Goal: Complete application form

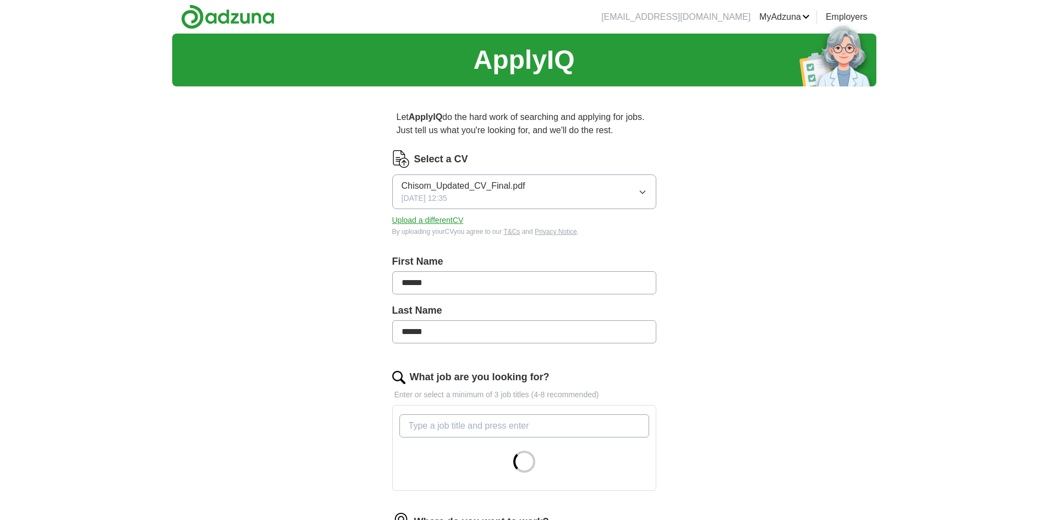
click at [510, 190] on span "Chisom_Updated_CV_Final.pdf" at bounding box center [463, 185] width 124 height 13
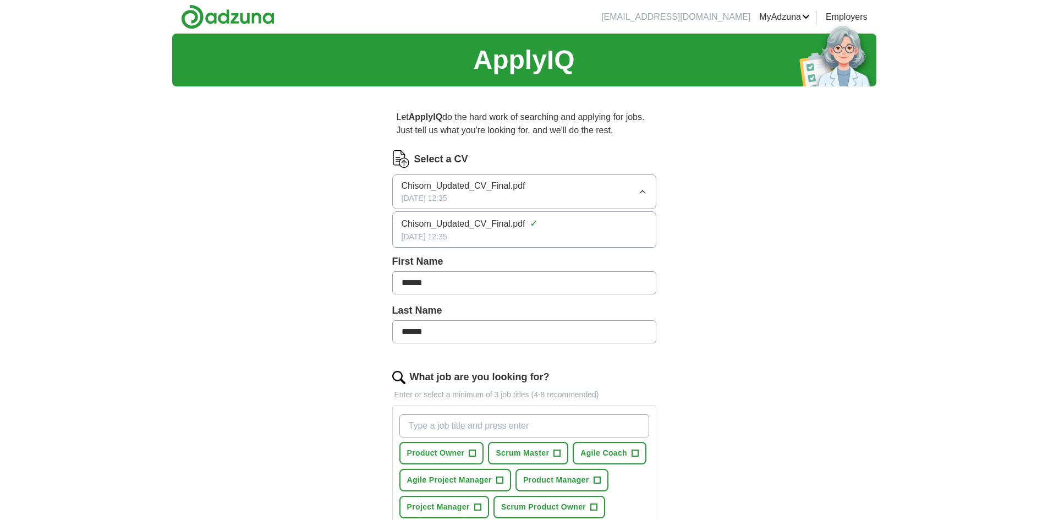
click at [487, 192] on span "Chisom_Updated_CV_Final.pdf" at bounding box center [463, 185] width 124 height 13
click at [440, 217] on button "Upload a different CV" at bounding box center [427, 220] width 71 height 12
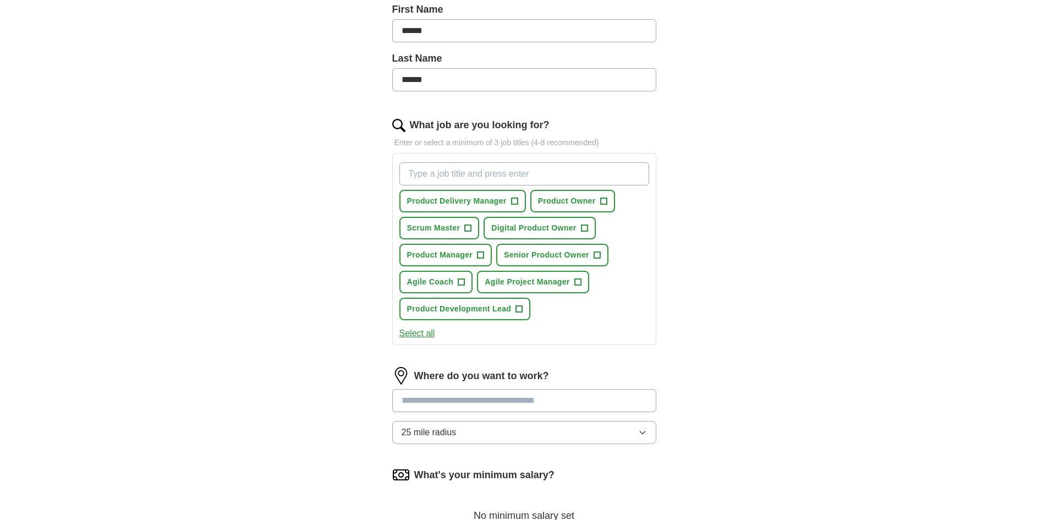
scroll to position [275, 0]
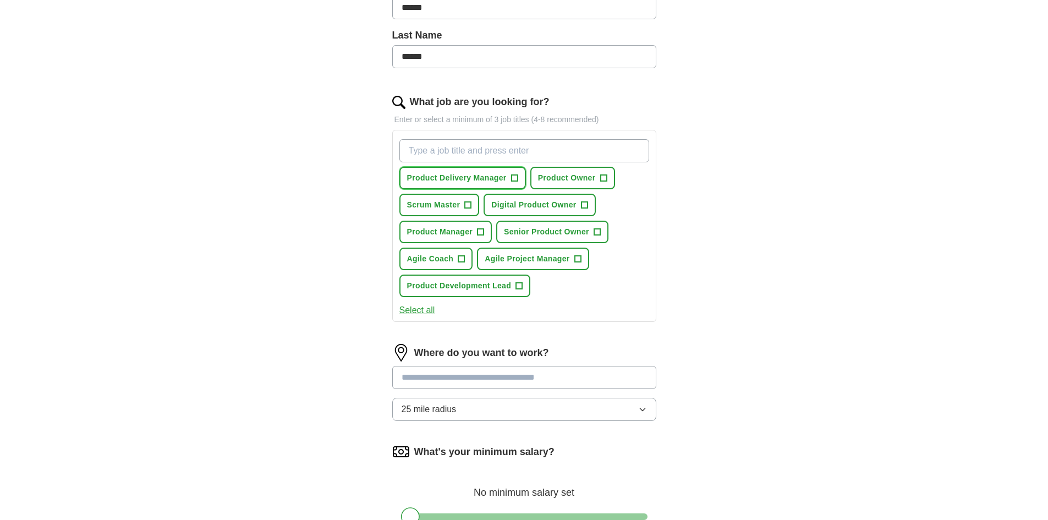
click at [450, 179] on span "Product Delivery Manager" at bounding box center [457, 178] width 100 height 12
click at [568, 176] on span "Product Owner" at bounding box center [567, 178] width 58 height 12
click at [445, 199] on span "Scrum Master" at bounding box center [433, 205] width 53 height 12
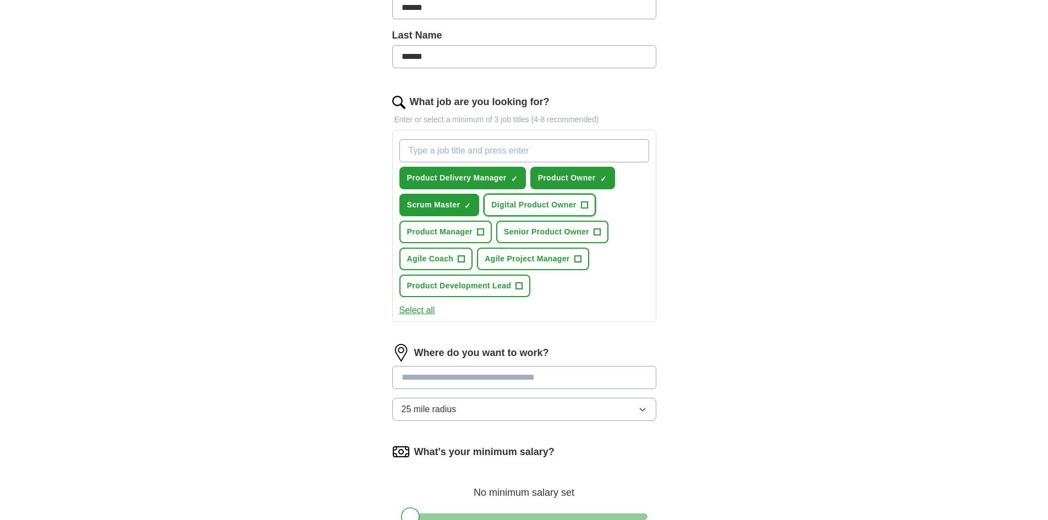
click at [518, 209] on span "Digital Product Owner" at bounding box center [533, 205] width 85 height 12
click at [449, 239] on button "Product Manager +" at bounding box center [445, 232] width 93 height 23
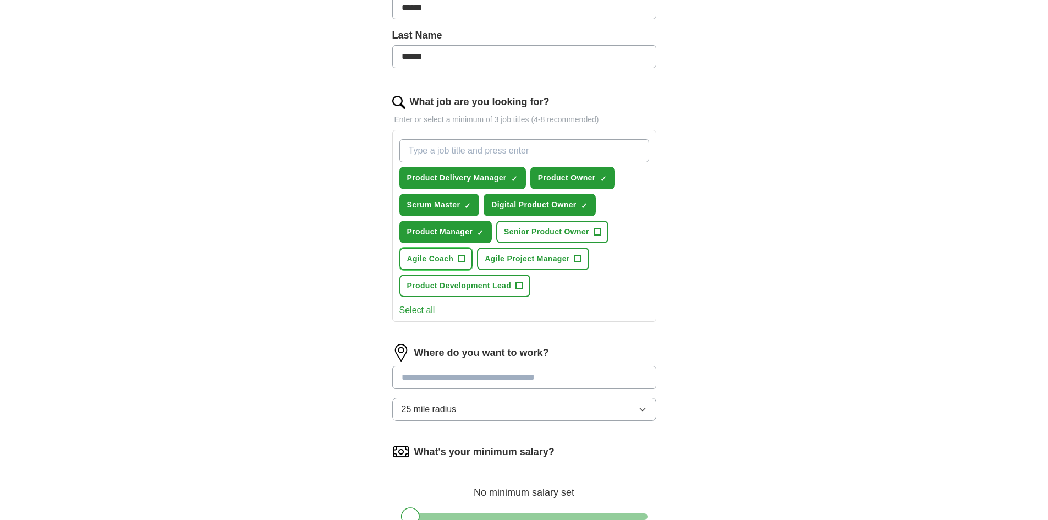
click at [435, 257] on span "Agile Coach" at bounding box center [430, 259] width 47 height 12
click at [472, 287] on span "Product Development Lead" at bounding box center [459, 286] width 104 height 12
click at [536, 257] on span "Agile Project Manager" at bounding box center [526, 259] width 85 height 12
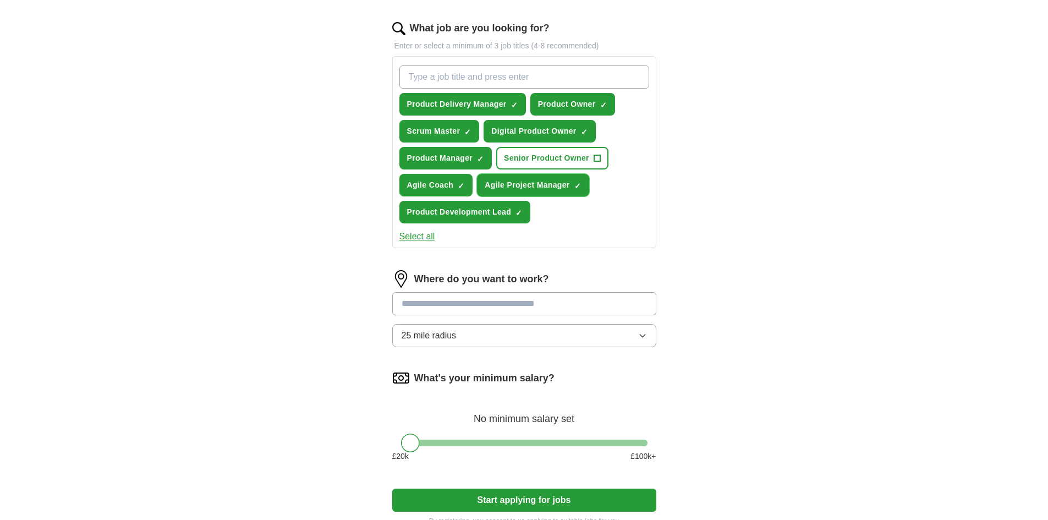
scroll to position [440, 0]
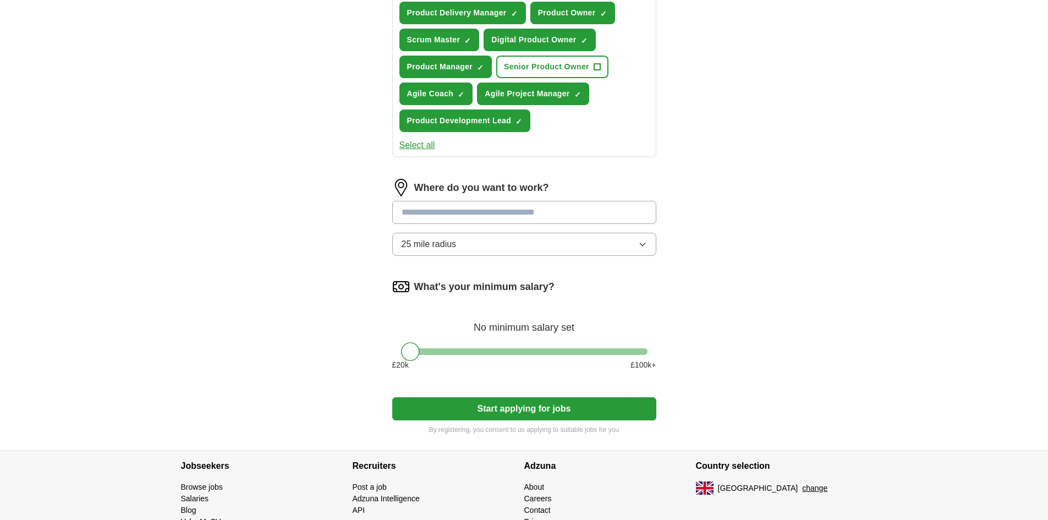
click at [451, 212] on input at bounding box center [524, 212] width 264 height 23
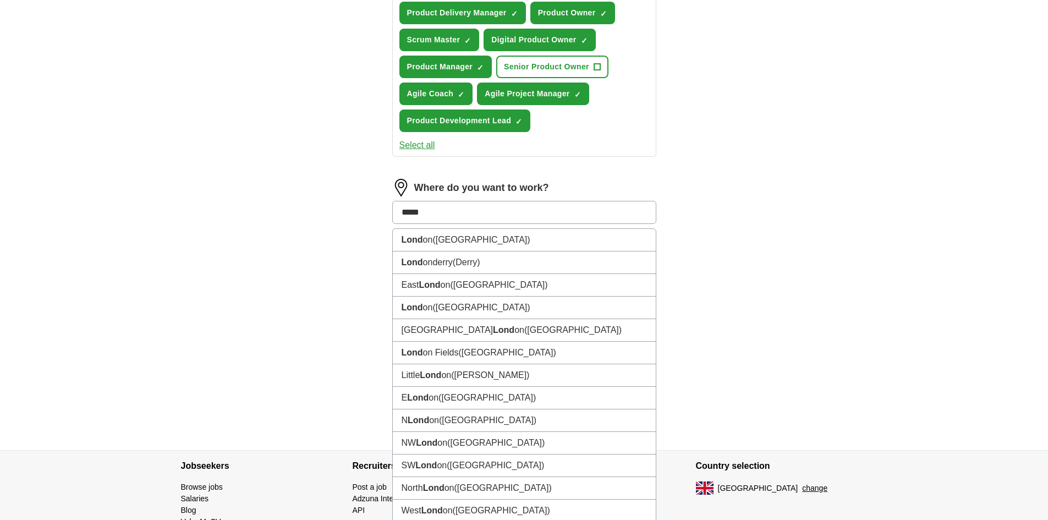
type input "******"
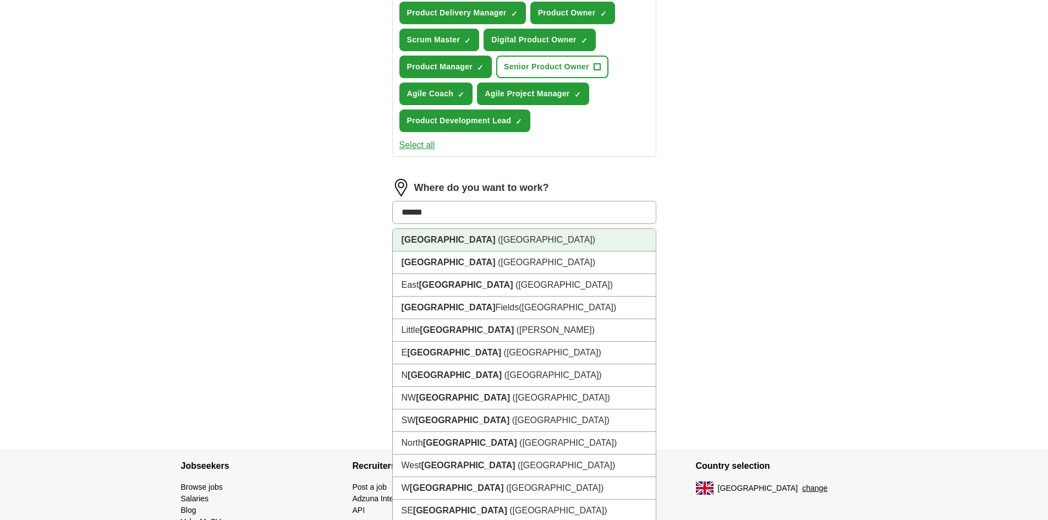
click at [440, 246] on li "London (UK)" at bounding box center [524, 240] width 263 height 23
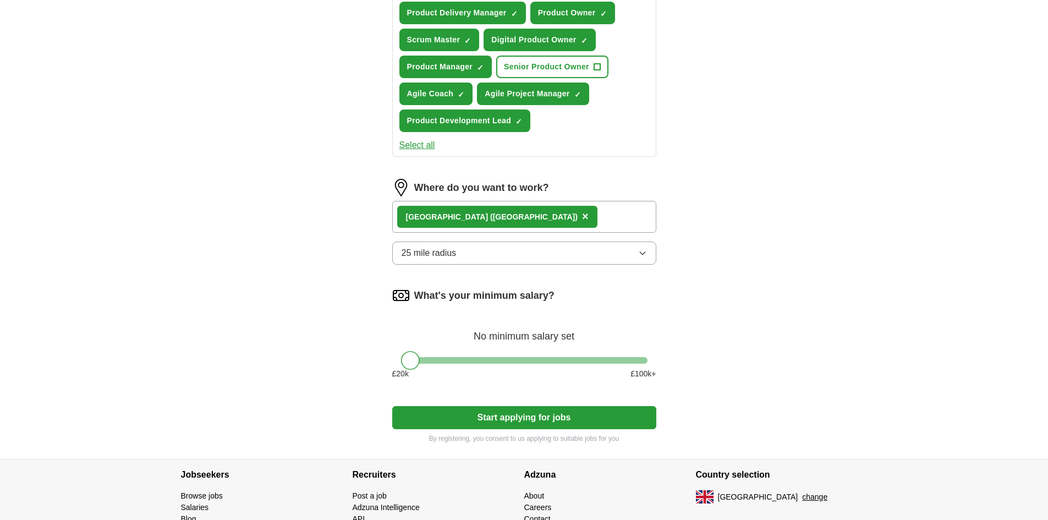
click at [445, 258] on span "25 mile radius" at bounding box center [428, 252] width 55 height 13
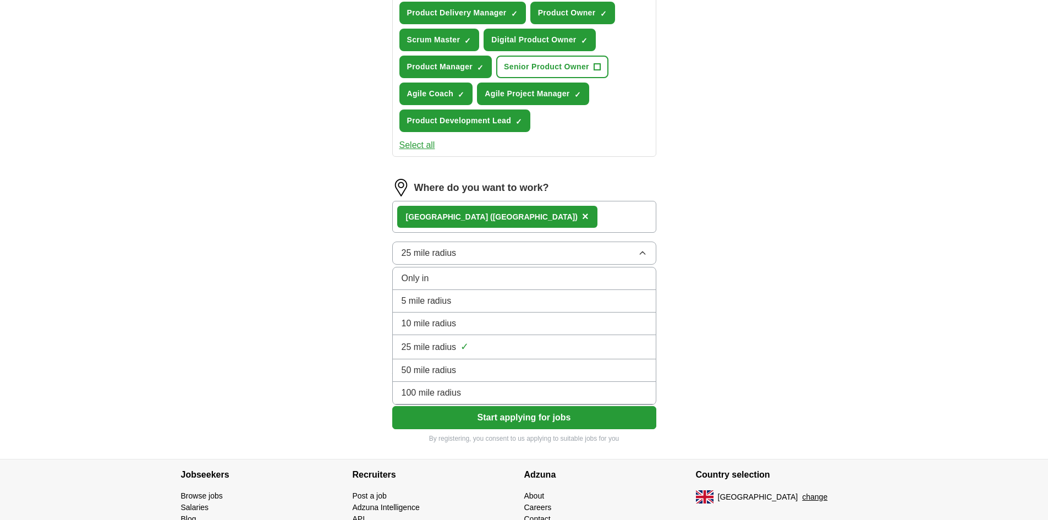
click at [445, 258] on span "25 mile radius" at bounding box center [428, 252] width 55 height 13
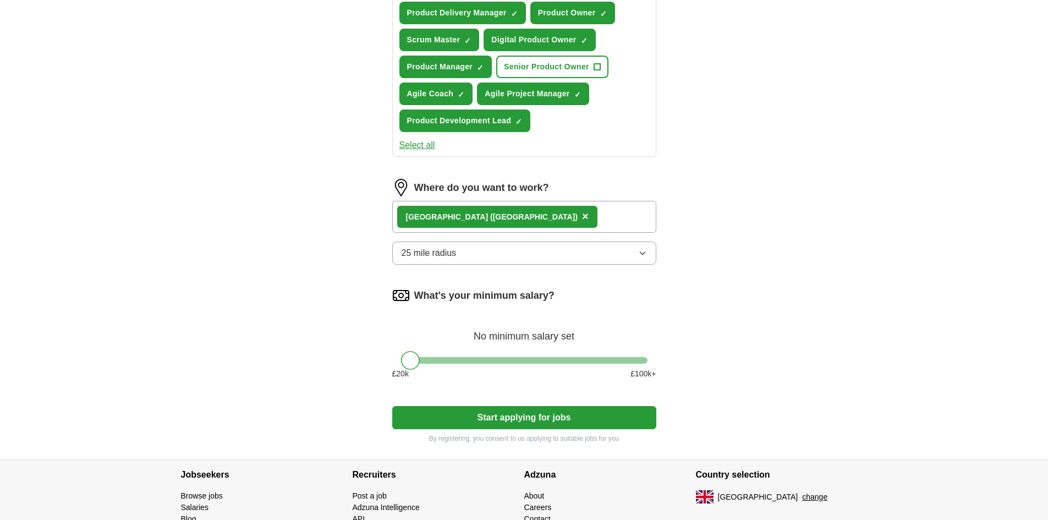
click at [459, 263] on button "25 mile radius" at bounding box center [524, 252] width 264 height 23
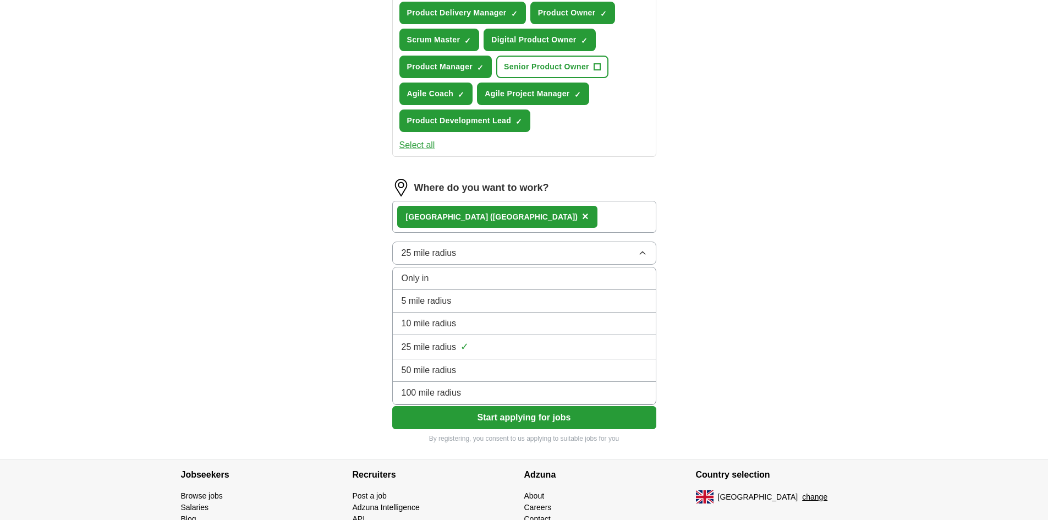
click at [459, 263] on button "25 mile radius" at bounding box center [524, 252] width 264 height 23
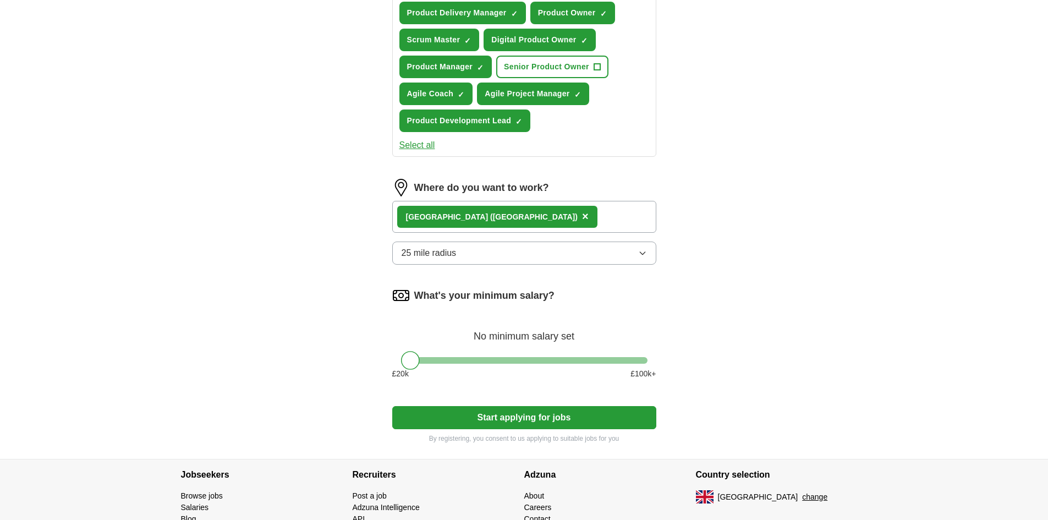
click at [459, 258] on button "25 mile radius" at bounding box center [524, 252] width 264 height 23
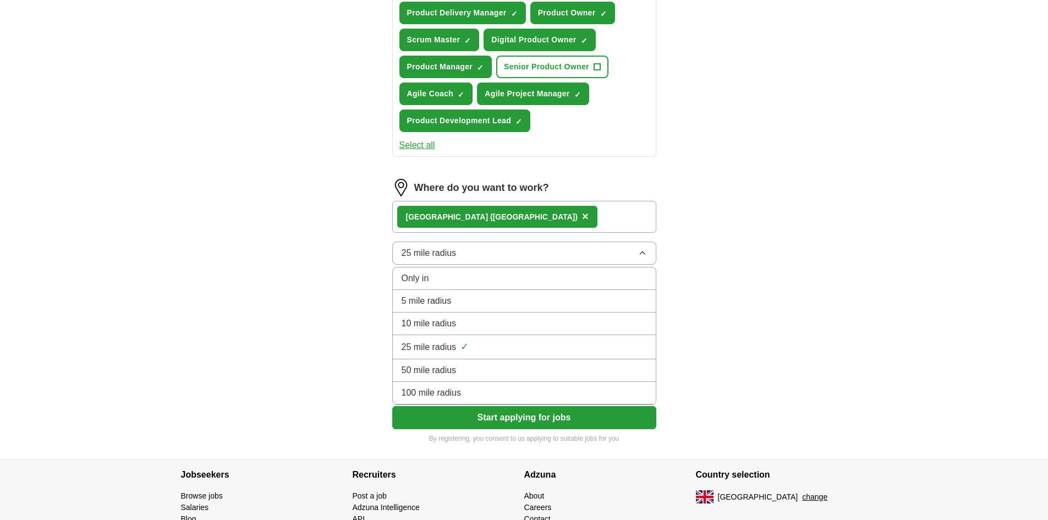
click at [444, 373] on span "50 mile radius" at bounding box center [428, 370] width 55 height 13
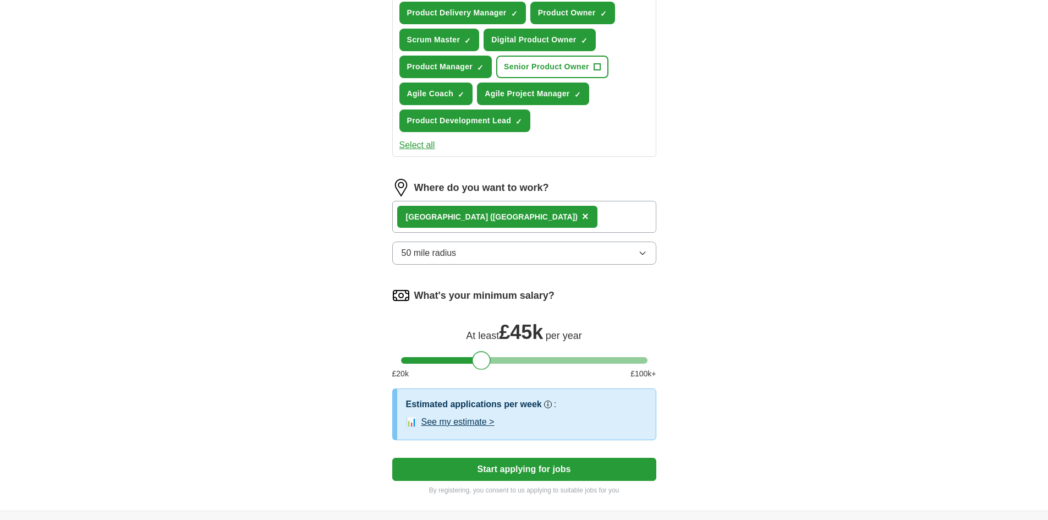
drag, startPoint x: 412, startPoint y: 366, endPoint x: 482, endPoint y: 372, distance: 70.1
click at [482, 372] on div "What's your minimum salary? At least £ 45k per year £ 20 k £ 100 k+" at bounding box center [524, 338] width 264 height 102
click at [746, 345] on div "ApplyIQ Let ApplyIQ do the hard work of searching and applying for jobs. Just t…" at bounding box center [524, 52] width 704 height 917
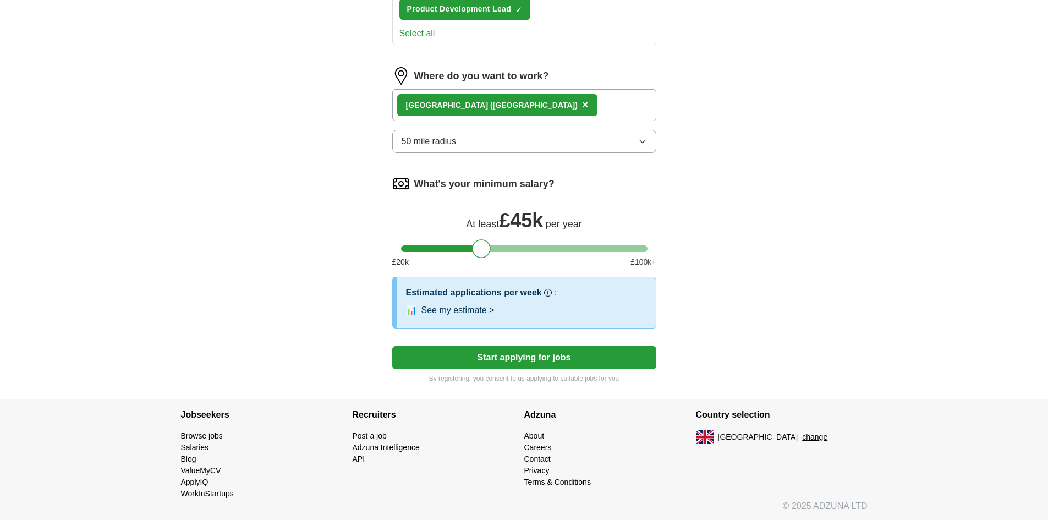
scroll to position [553, 0]
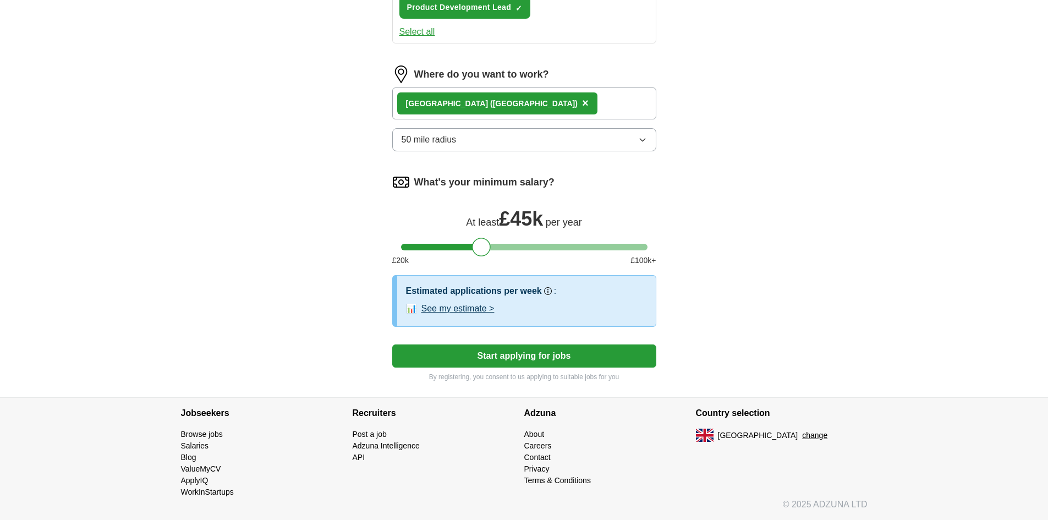
click at [472, 308] on button "See my estimate >" at bounding box center [457, 308] width 73 height 13
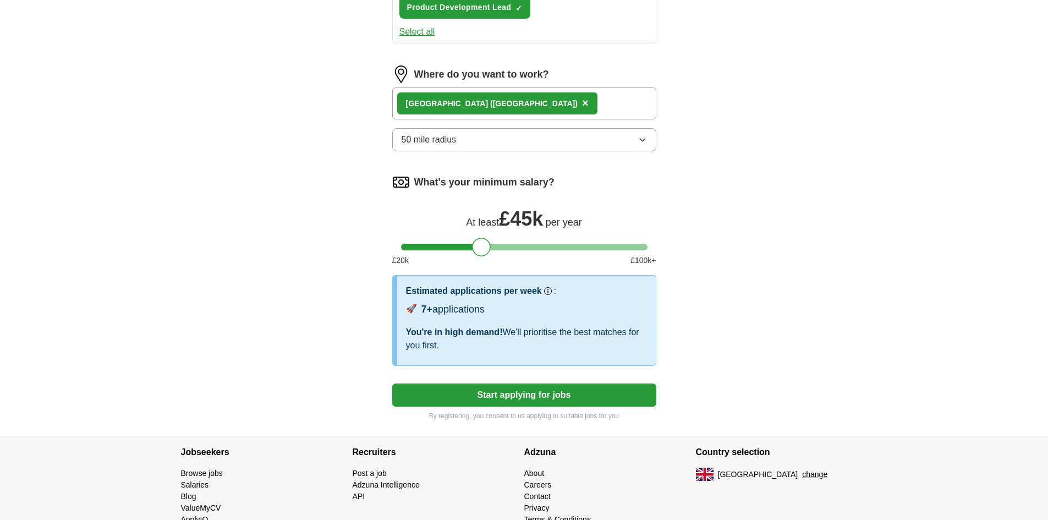
click at [504, 397] on button "Start applying for jobs" at bounding box center [524, 394] width 264 height 23
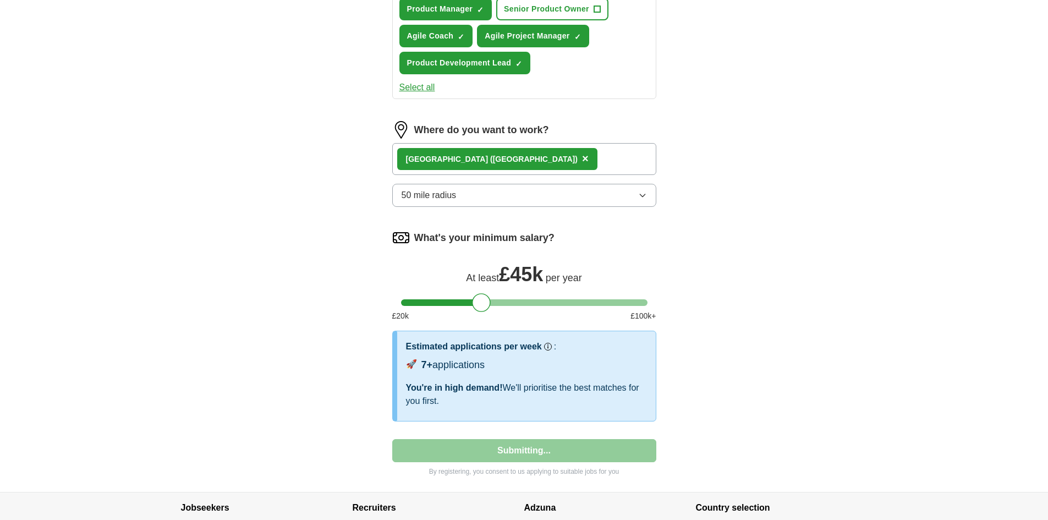
select select "**"
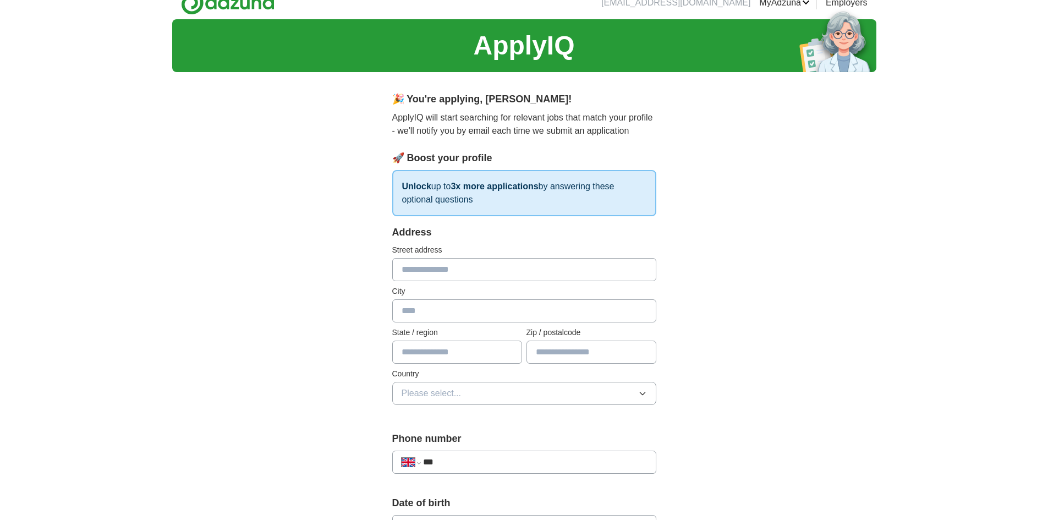
scroll to position [0, 0]
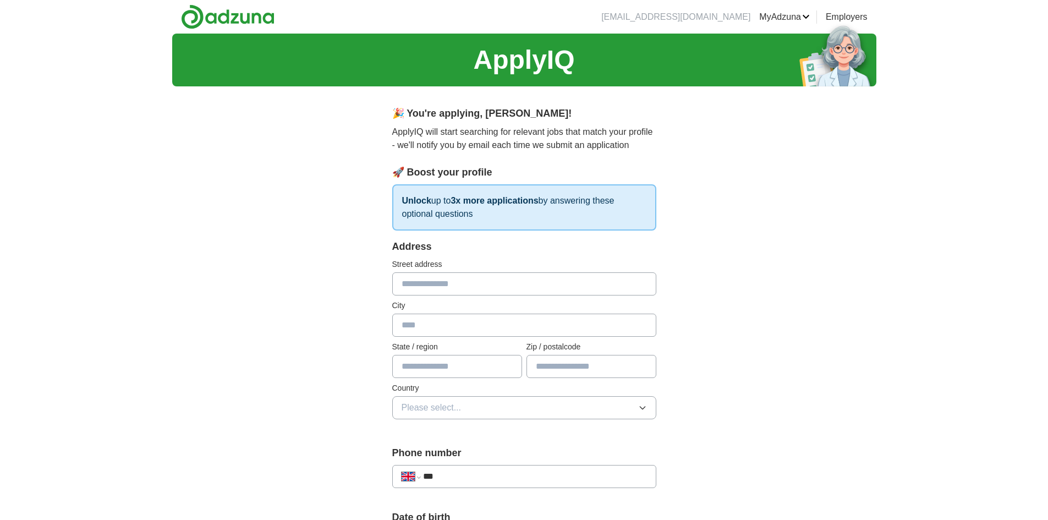
click at [439, 284] on input "text" at bounding box center [524, 283] width 264 height 23
type input "*********"
type input "******"
type input "********"
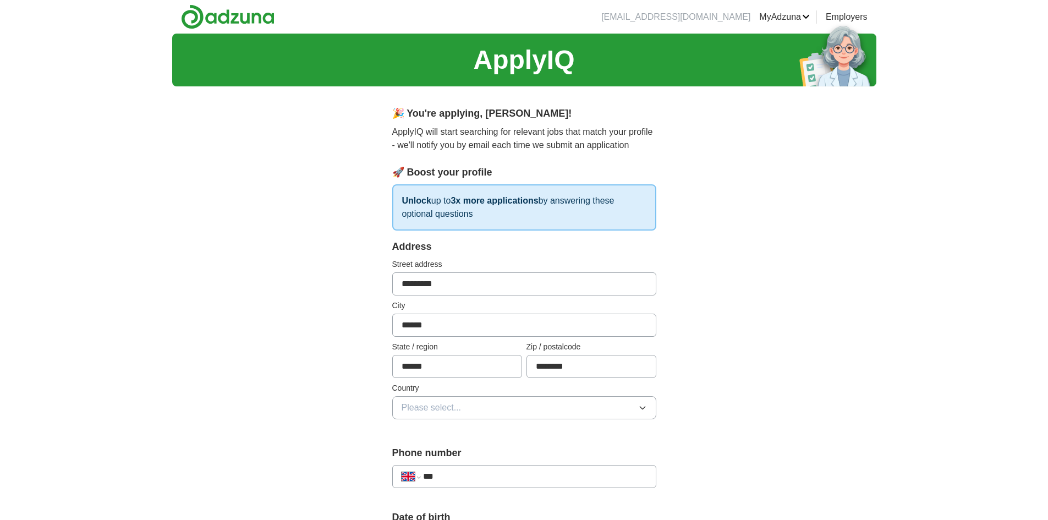
scroll to position [220, 0]
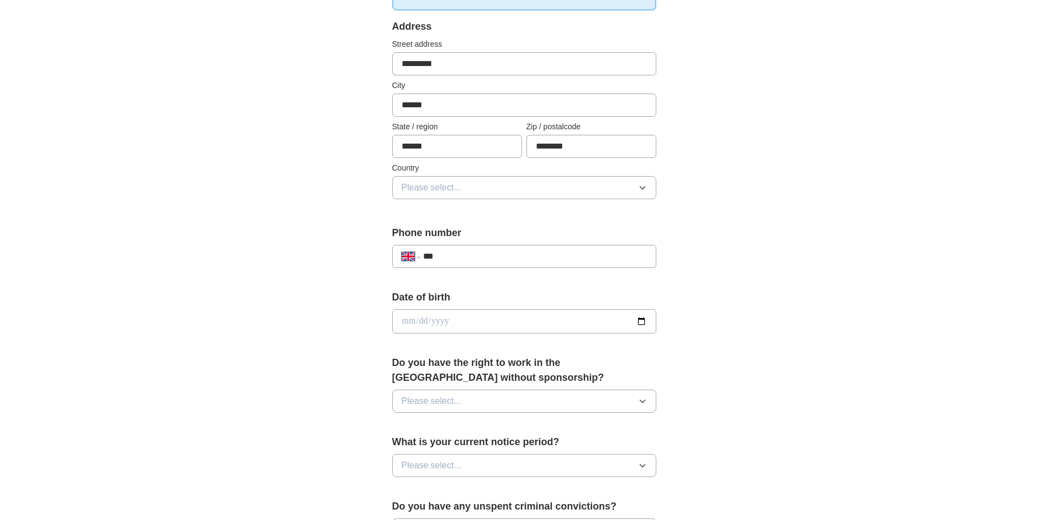
click at [436, 184] on span "Please select..." at bounding box center [431, 187] width 60 height 13
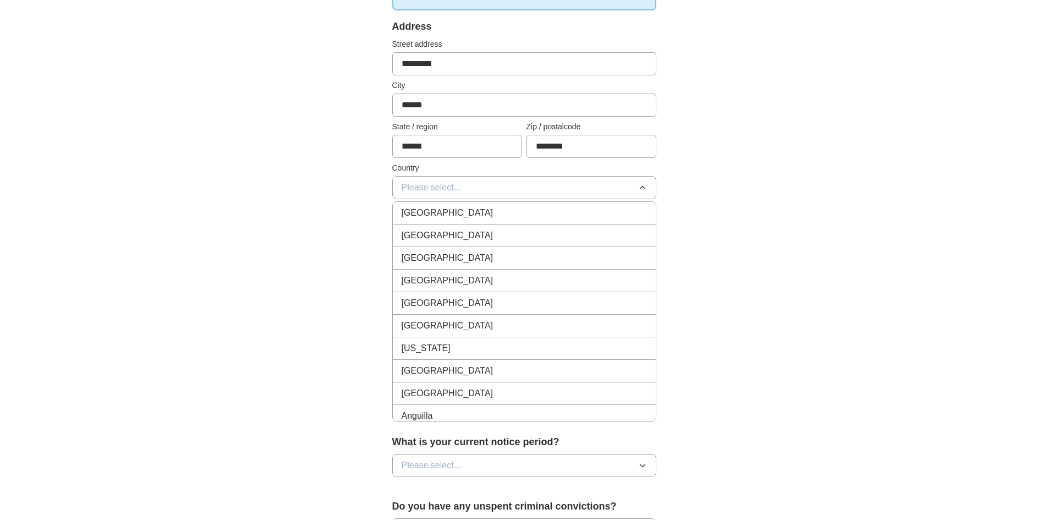
click at [441, 209] on span "[GEOGRAPHIC_DATA]" at bounding box center [447, 212] width 92 height 13
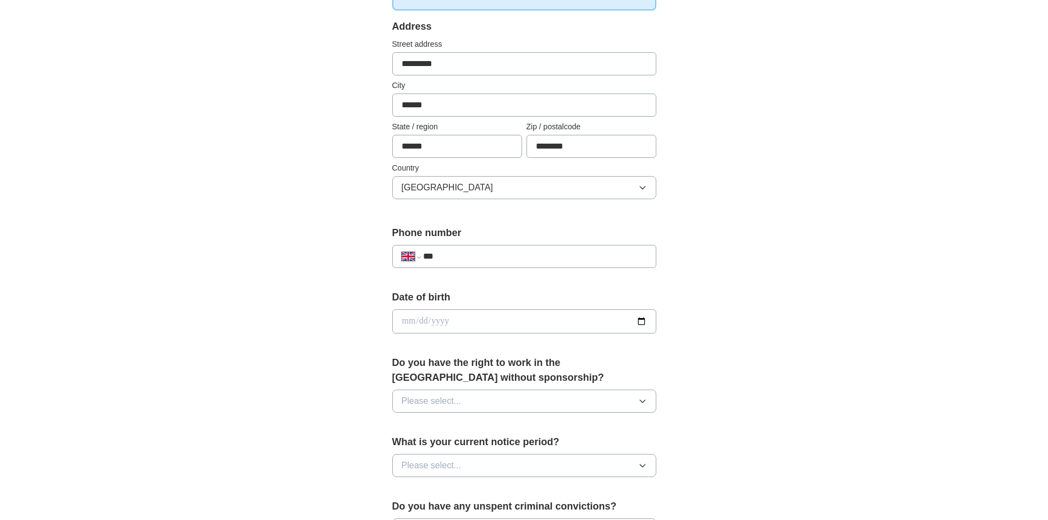
click at [456, 258] on input "***" at bounding box center [534, 256] width 223 height 13
type input "**********"
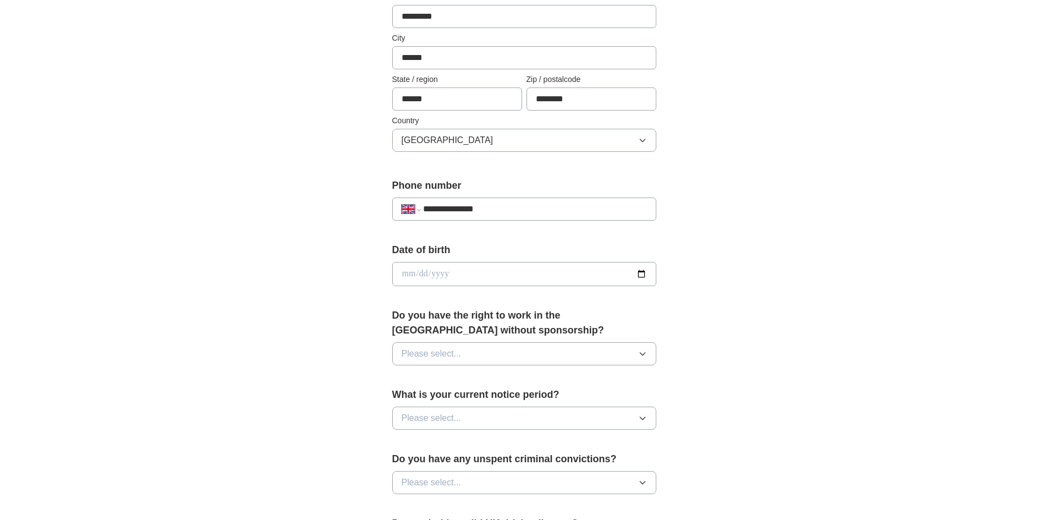
scroll to position [330, 0]
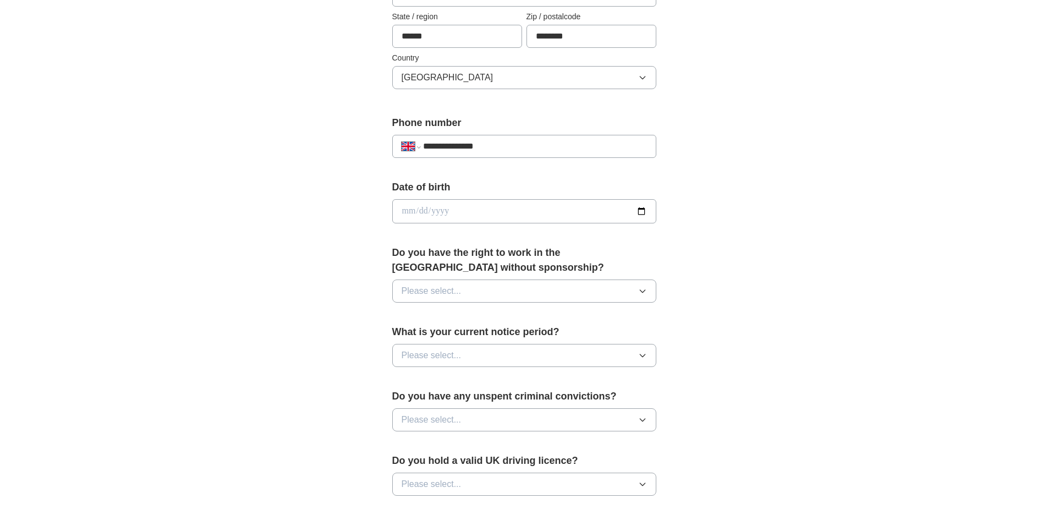
click at [417, 210] on input "date" at bounding box center [524, 211] width 264 height 24
click at [404, 210] on input "date" at bounding box center [524, 211] width 264 height 24
type input "**********"
click at [449, 301] on button "Please select..." at bounding box center [524, 290] width 264 height 23
click at [440, 311] on div "Yes" at bounding box center [523, 316] width 245 height 13
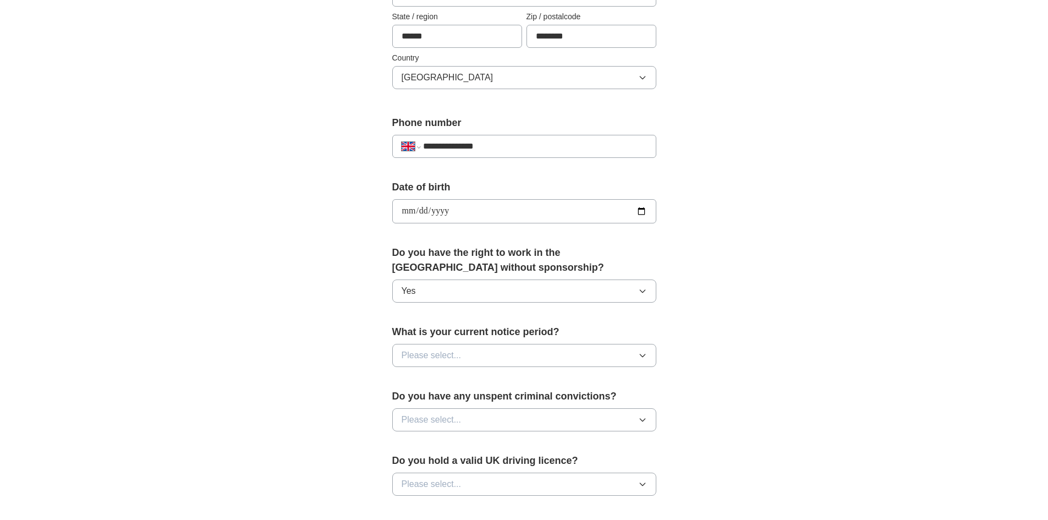
click at [450, 357] on span "Please select..." at bounding box center [431, 355] width 60 height 13
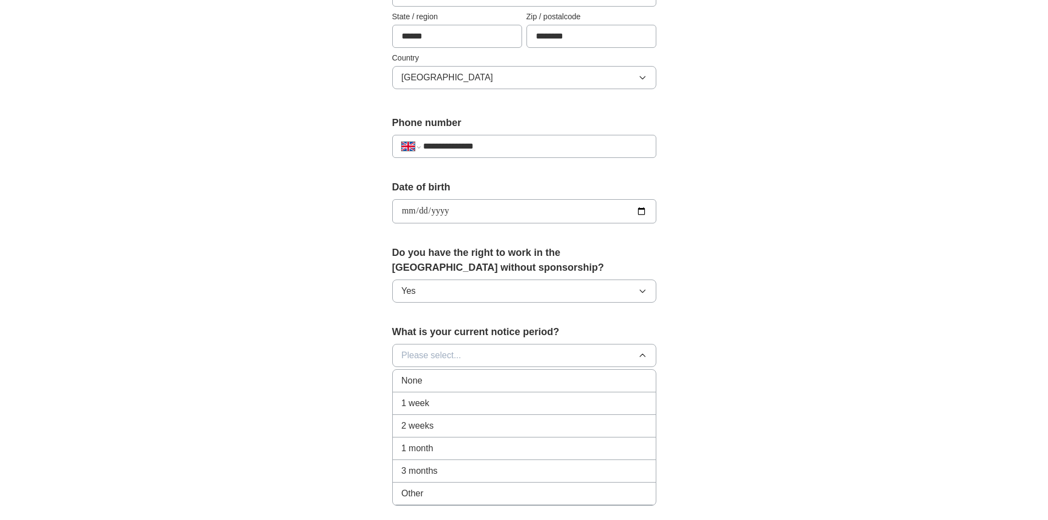
click at [438, 419] on li "2 weeks" at bounding box center [524, 426] width 263 height 23
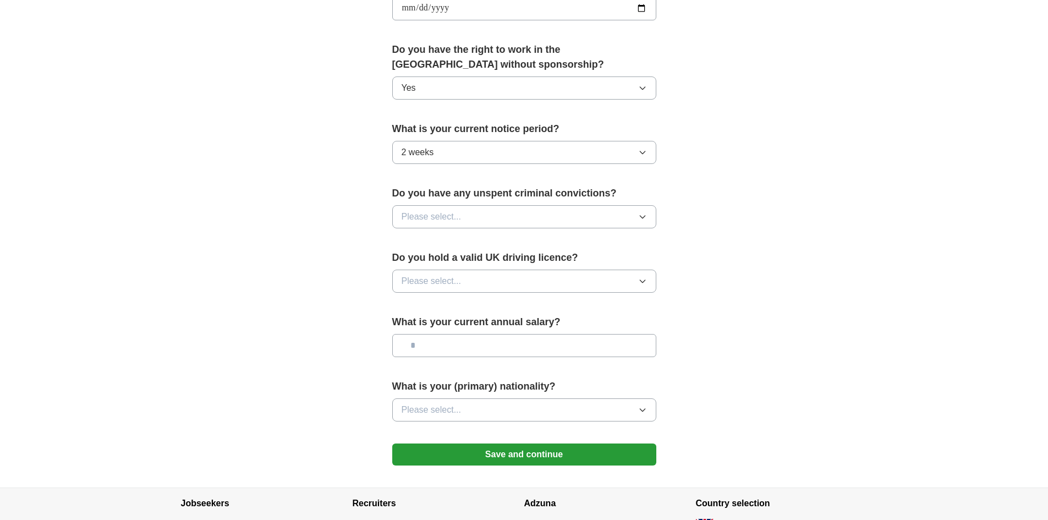
scroll to position [550, 0]
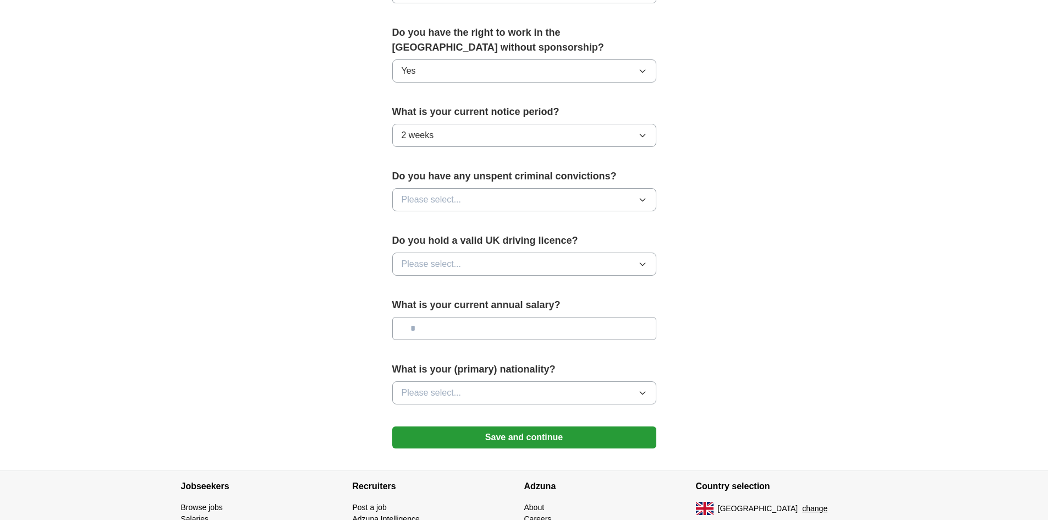
click at [460, 188] on button "Please select..." at bounding box center [524, 199] width 264 height 23
click at [434, 243] on div "No" at bounding box center [523, 247] width 245 height 13
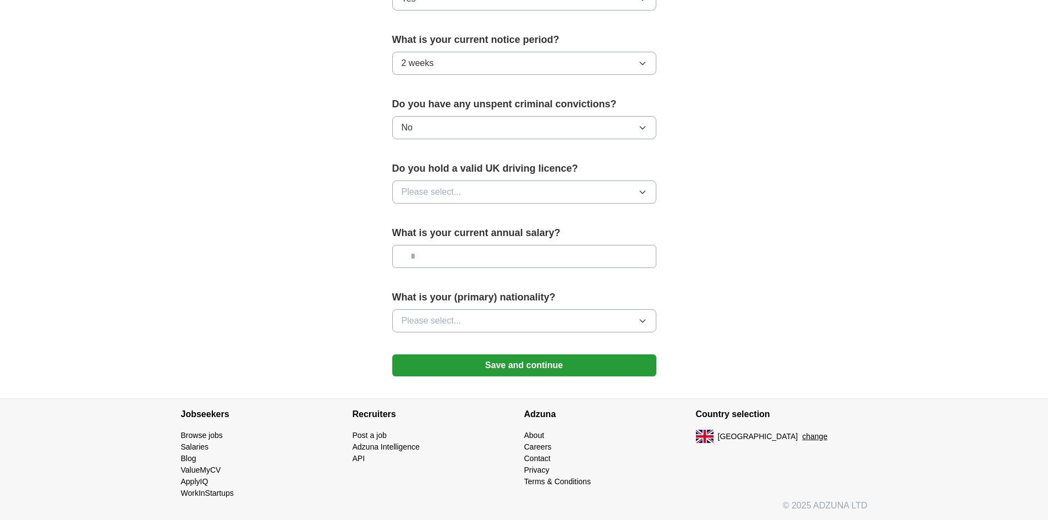
scroll to position [623, 0]
click at [464, 190] on button "Please select..." at bounding box center [524, 190] width 264 height 23
click at [445, 240] on div "No" at bounding box center [523, 238] width 245 height 13
click at [455, 258] on input "text" at bounding box center [524, 255] width 264 height 23
type input "*******"
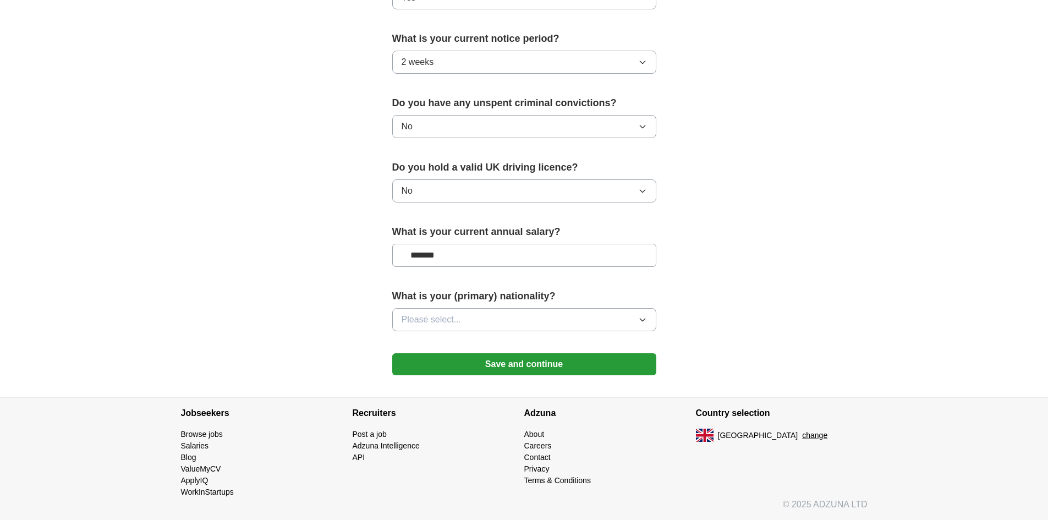
click at [470, 326] on button "Please select..." at bounding box center [524, 319] width 264 height 23
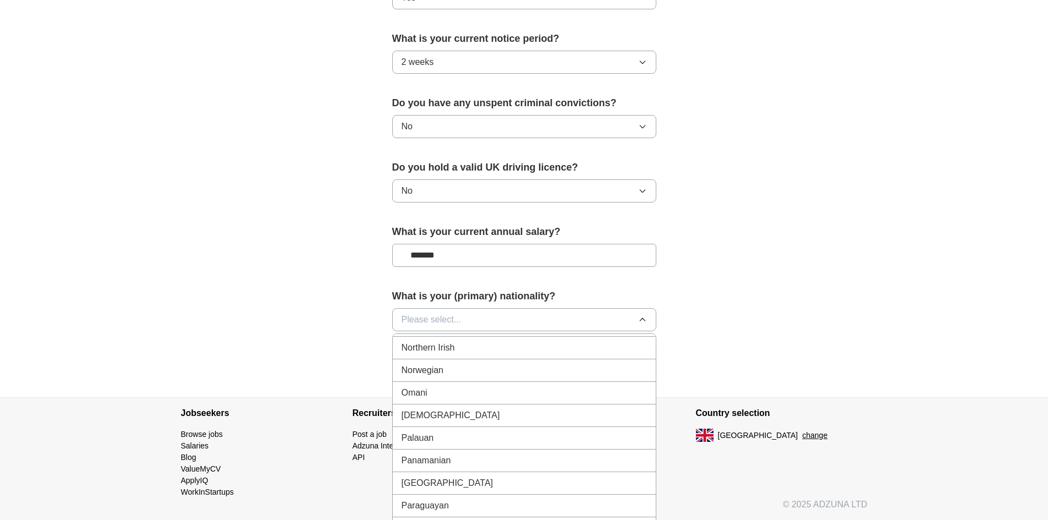
scroll to position [2915, 0]
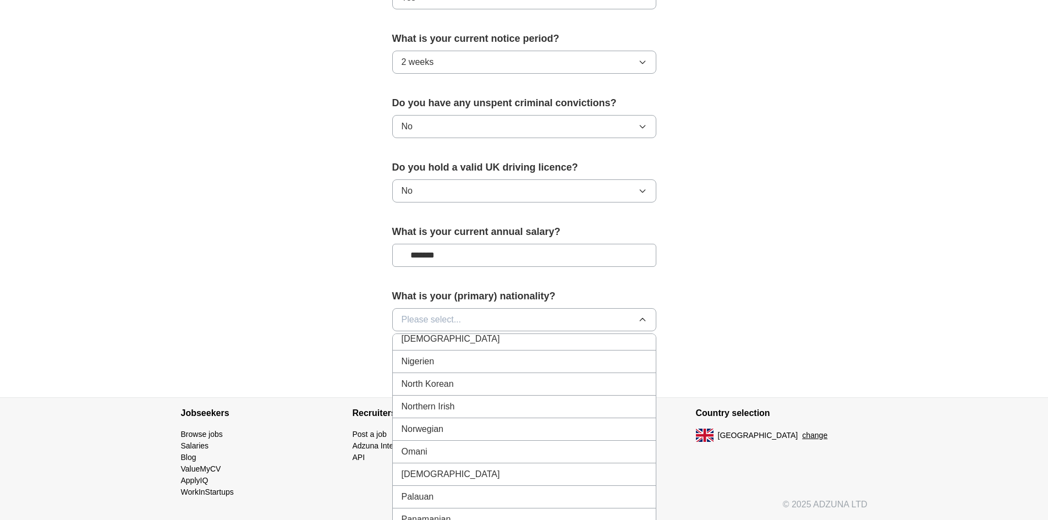
click at [428, 365] on span "Nigerien" at bounding box center [417, 361] width 33 height 13
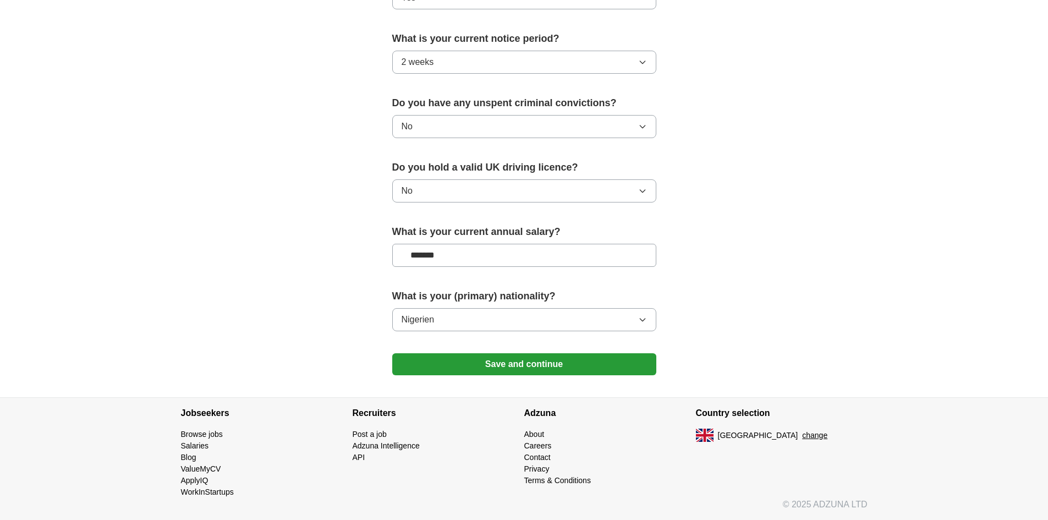
click at [449, 321] on button "Nigerien" at bounding box center [524, 319] width 264 height 23
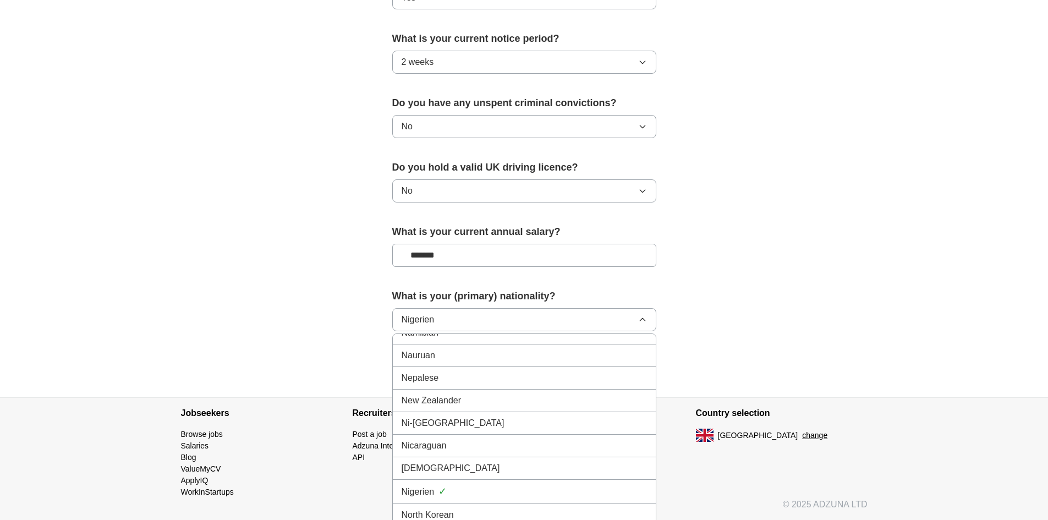
scroll to position [2805, 0]
click at [442, 448] on div "Nigerian" at bounding box center [523, 448] width 245 height 13
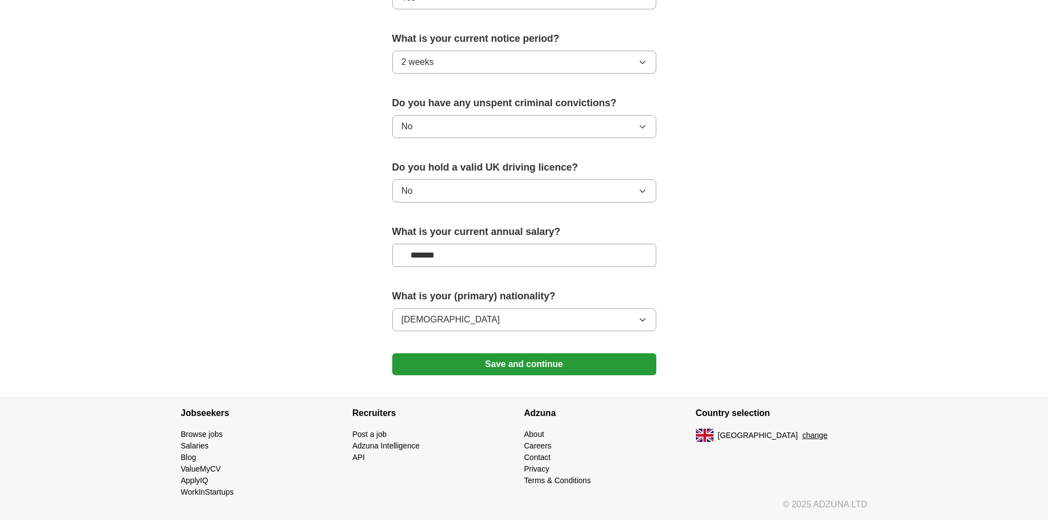
click at [481, 358] on button "Save and continue" at bounding box center [524, 364] width 264 height 22
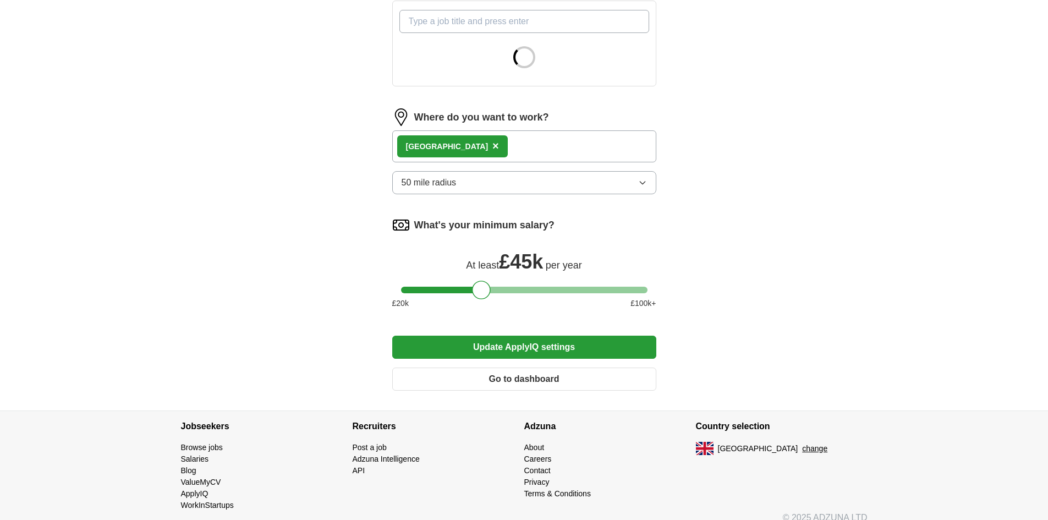
scroll to position [417, 0]
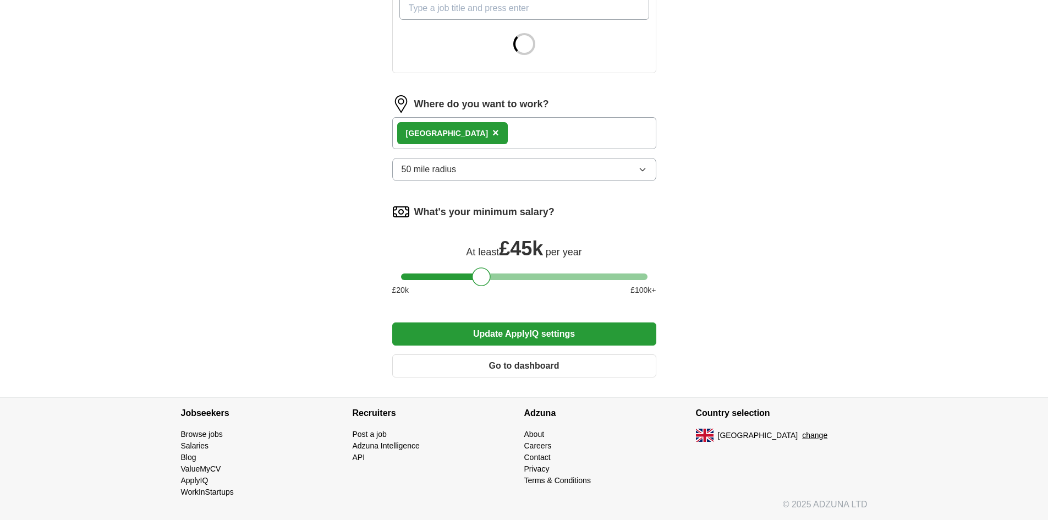
click at [498, 360] on button "Go to dashboard" at bounding box center [524, 365] width 264 height 23
